Goal: Information Seeking & Learning: Find specific fact

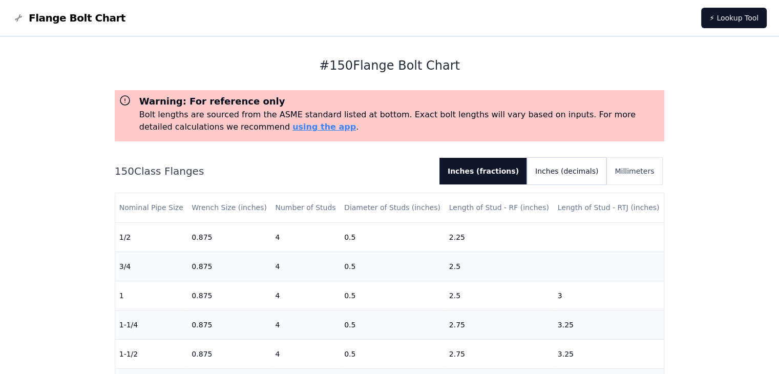
click at [578, 170] on button "Inches (decimals)" at bounding box center [566, 171] width 79 height 27
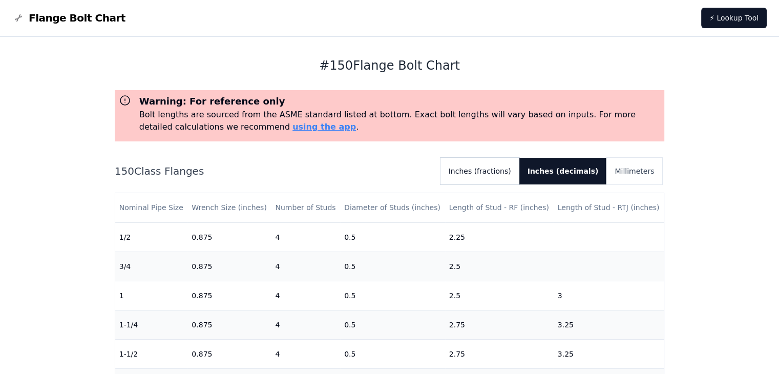
click at [514, 173] on button "Inches (fractions)" at bounding box center [480, 171] width 79 height 27
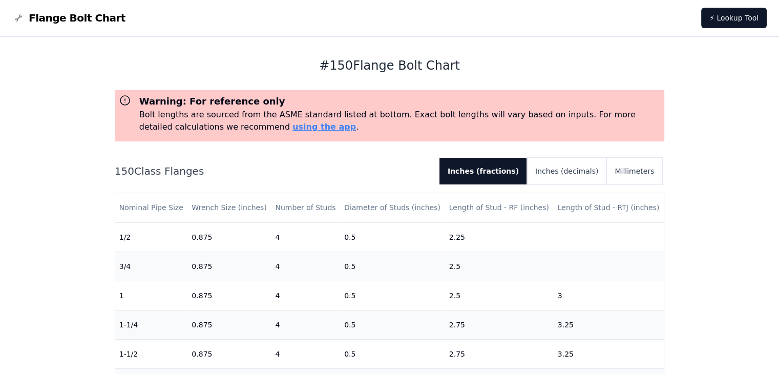
click at [66, 200] on div "# 150 Flange Bolt Chart Warning: For reference only Bolt lengths are sourced fr…" at bounding box center [389, 378] width 779 height 682
click at [73, 169] on div "# 150 Flange Bolt Chart Warning: For reference only Bolt lengths are sourced fr…" at bounding box center [389, 378] width 779 height 682
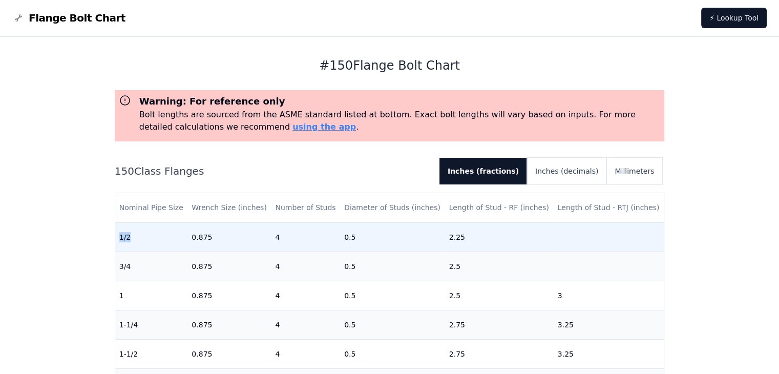
drag, startPoint x: 117, startPoint y: 236, endPoint x: 140, endPoint y: 239, distance: 23.3
click at [140, 239] on td "1/2" at bounding box center [151, 236] width 73 height 29
drag, startPoint x: 317, startPoint y: 226, endPoint x: 368, endPoint y: 231, distance: 52.0
click at [367, 231] on tr "1/2 0.875 4 0.5 2.25" at bounding box center [389, 236] width 549 height 29
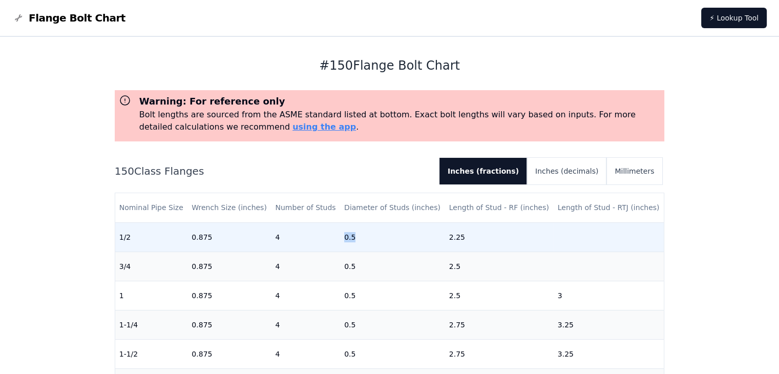
click at [368, 231] on td "0.5" at bounding box center [392, 236] width 105 height 29
drag, startPoint x: 392, startPoint y: 232, endPoint x: 466, endPoint y: 230, distance: 73.8
click at [466, 230] on tr "1/2 0.875 4 0.5 2.25" at bounding box center [389, 236] width 549 height 29
click at [467, 230] on td "2.25" at bounding box center [499, 236] width 109 height 29
drag, startPoint x: 471, startPoint y: 233, endPoint x: 413, endPoint y: 237, distance: 58.6
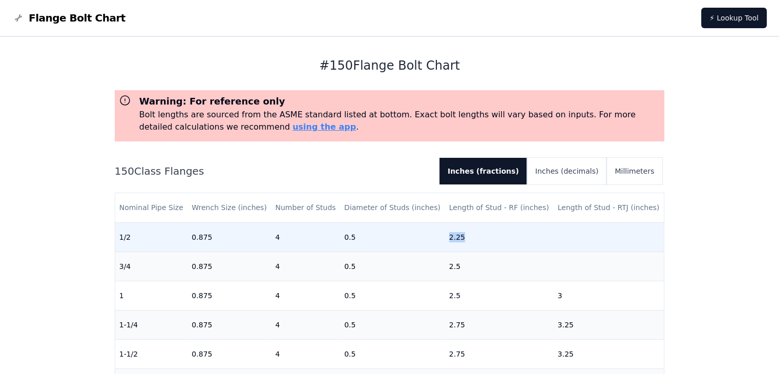
click at [413, 237] on tr "1/2 0.875 4 0.5 2.25" at bounding box center [389, 236] width 549 height 29
click at [412, 237] on td "0.5" at bounding box center [392, 236] width 105 height 29
drag, startPoint x: 353, startPoint y: 236, endPoint x: 379, endPoint y: 236, distance: 26.1
click at [379, 236] on tr "1/2 0.875 4 0.5 2.25" at bounding box center [389, 236] width 549 height 29
click at [379, 236] on td "0.5" at bounding box center [392, 236] width 105 height 29
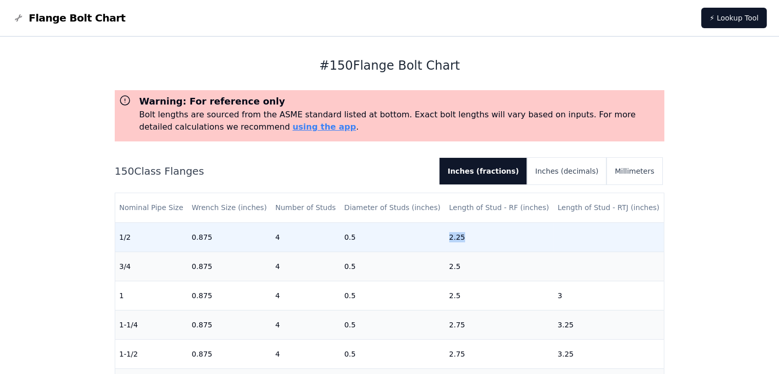
drag, startPoint x: 386, startPoint y: 236, endPoint x: 485, endPoint y: 234, distance: 98.9
click at [483, 234] on tr "1/2 0.875 4 0.5 2.25" at bounding box center [389, 236] width 549 height 29
click at [485, 234] on td "2.25" at bounding box center [499, 236] width 109 height 29
drag, startPoint x: 489, startPoint y: 234, endPoint x: 425, endPoint y: 238, distance: 64.7
click at [426, 238] on tr "1/2 0.875 4 0.5 2.25" at bounding box center [389, 236] width 549 height 29
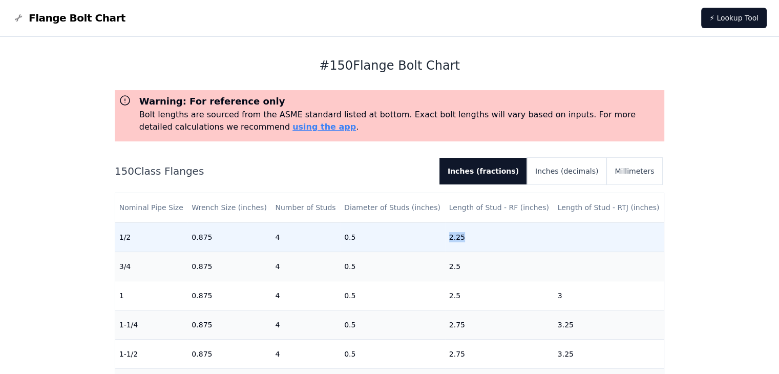
click at [425, 238] on td "0.5" at bounding box center [392, 236] width 105 height 29
drag, startPoint x: 425, startPoint y: 238, endPoint x: 501, endPoint y: 237, distance: 75.8
click at [500, 237] on tr "1/2 0.875 4 0.5 2.25" at bounding box center [389, 236] width 549 height 29
click at [500, 237] on td "2.25" at bounding box center [499, 236] width 109 height 29
click at [492, 237] on td "2.25" at bounding box center [499, 236] width 109 height 29
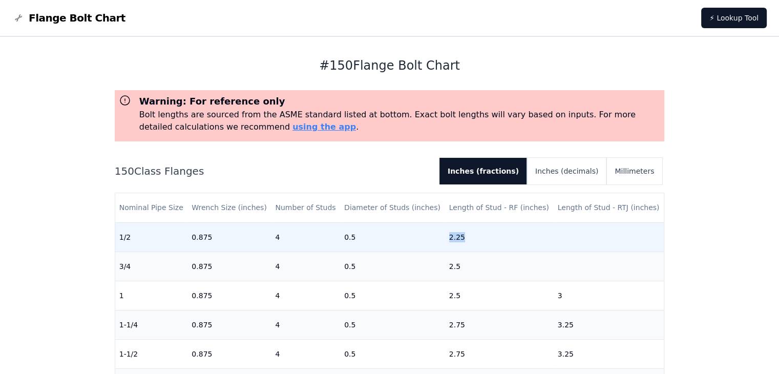
click at [486, 236] on td "2.25" at bounding box center [499, 236] width 109 height 29
click at [483, 236] on td "2.25" at bounding box center [499, 236] width 109 height 29
